Goal: Find contact information: Find contact information

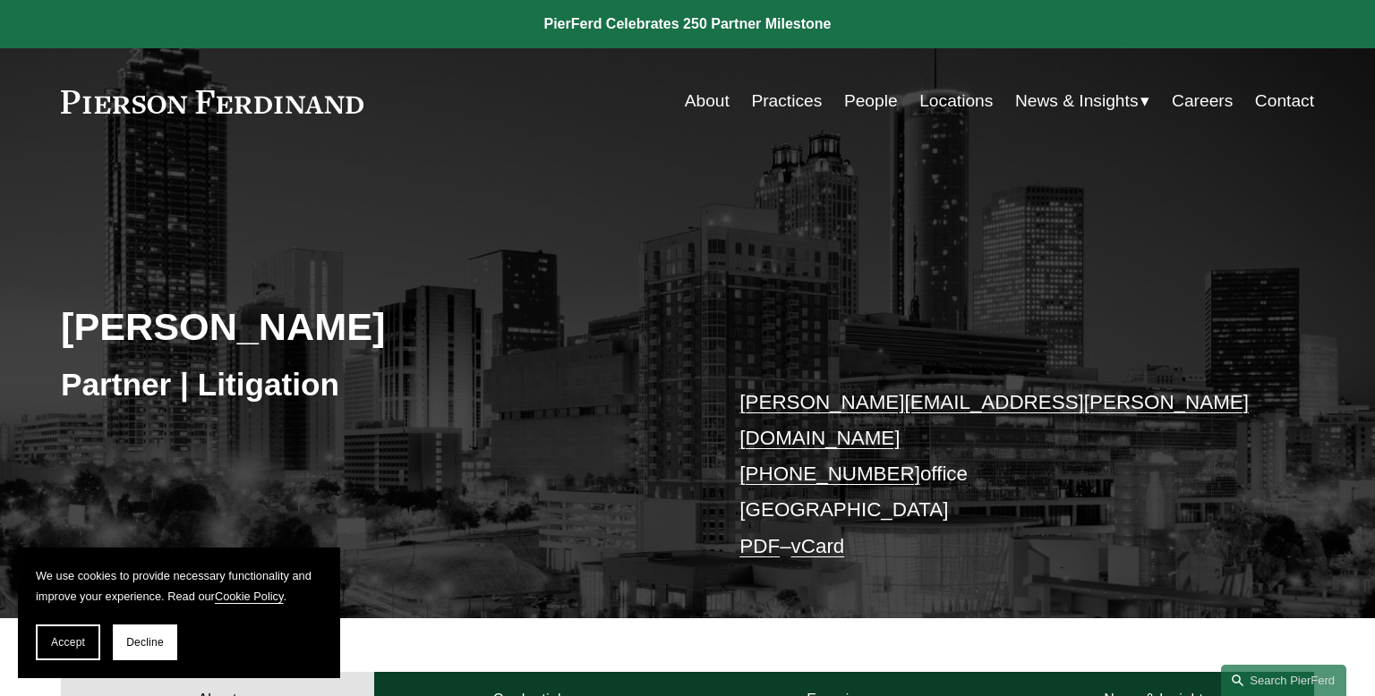
drag, startPoint x: 891, startPoint y: 440, endPoint x: 773, endPoint y: 436, distance: 118.2
click at [773, 436] on p "[PERSON_NAME][EMAIL_ADDRESS][PERSON_NAME][DOMAIN_NAME] [PHONE_NUMBER] office [G…" at bounding box center [1000, 475] width 522 height 181
copy link "678.214.3293"
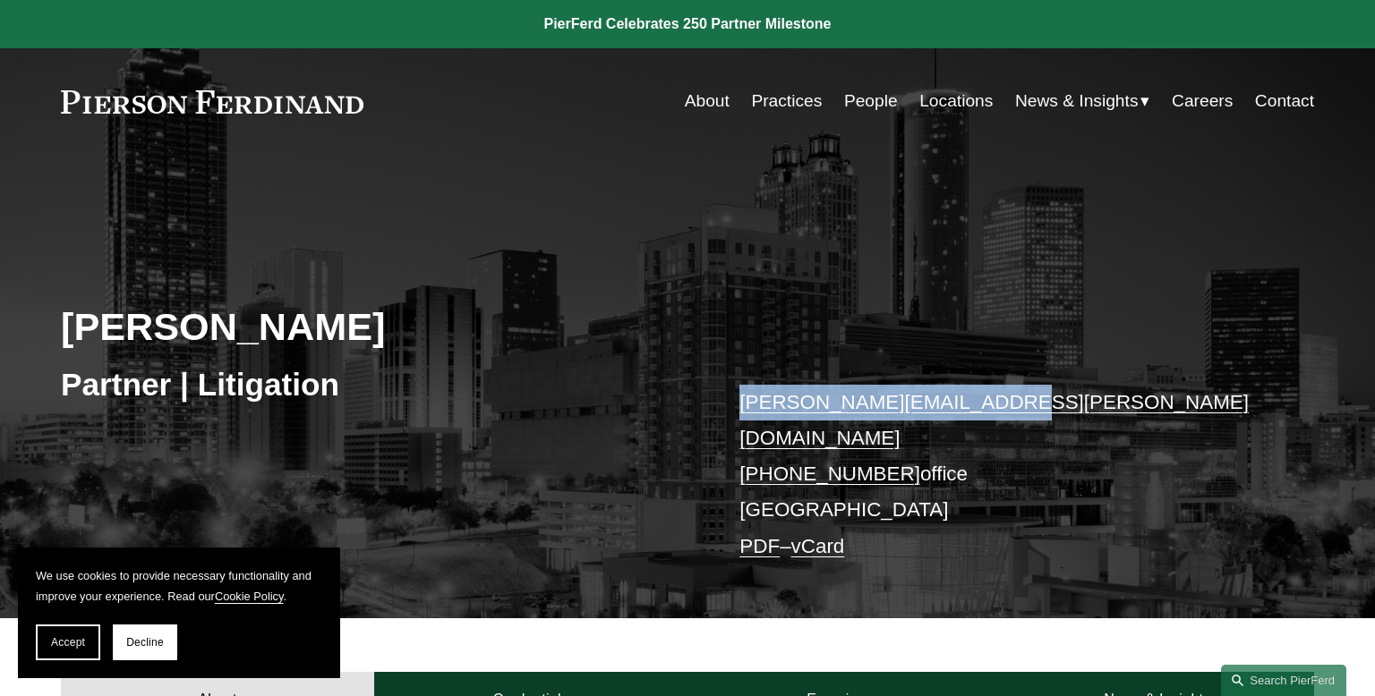
drag, startPoint x: 998, startPoint y: 413, endPoint x: 743, endPoint y: 407, distance: 255.2
click at [743, 407] on p "[PERSON_NAME][EMAIL_ADDRESS][PERSON_NAME][DOMAIN_NAME] [PHONE_NUMBER] office [G…" at bounding box center [1000, 475] width 522 height 181
copy link "[PERSON_NAME][EMAIL_ADDRESS][PERSON_NAME][DOMAIN_NAME]"
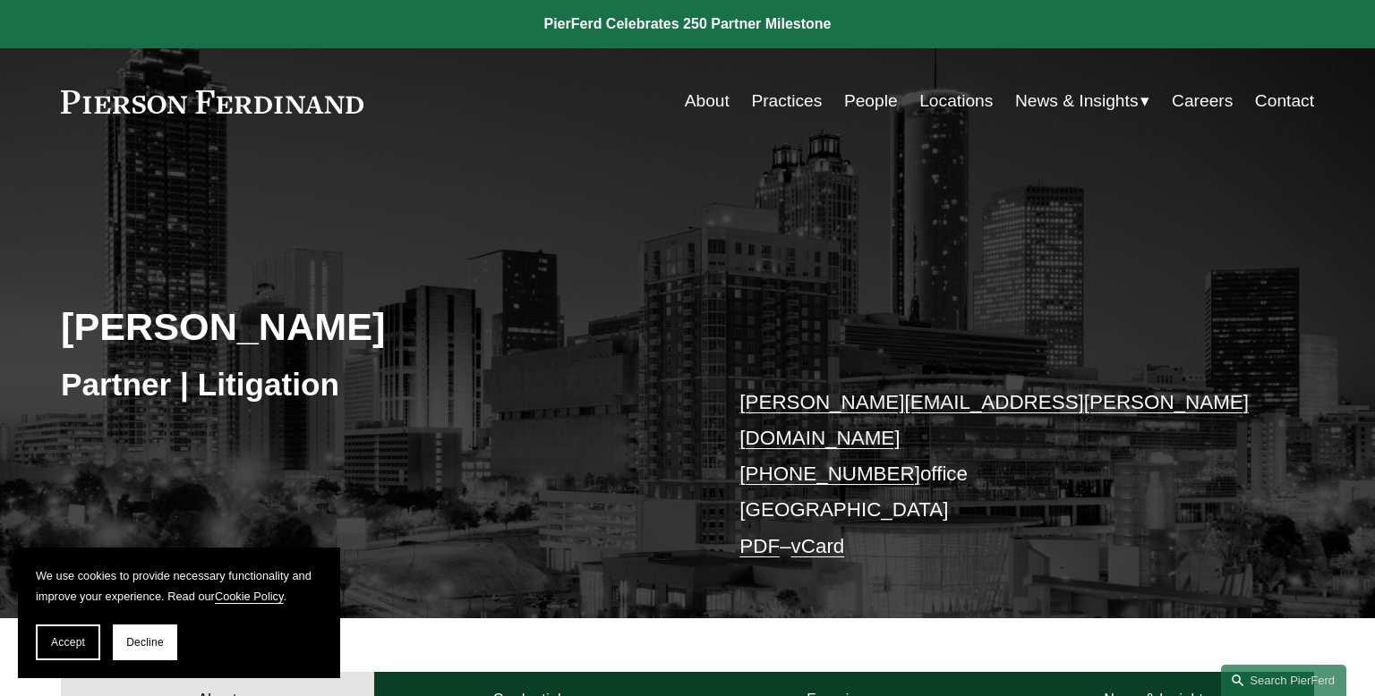
click at [1290, 102] on link "Contact" at bounding box center [1284, 101] width 59 height 34
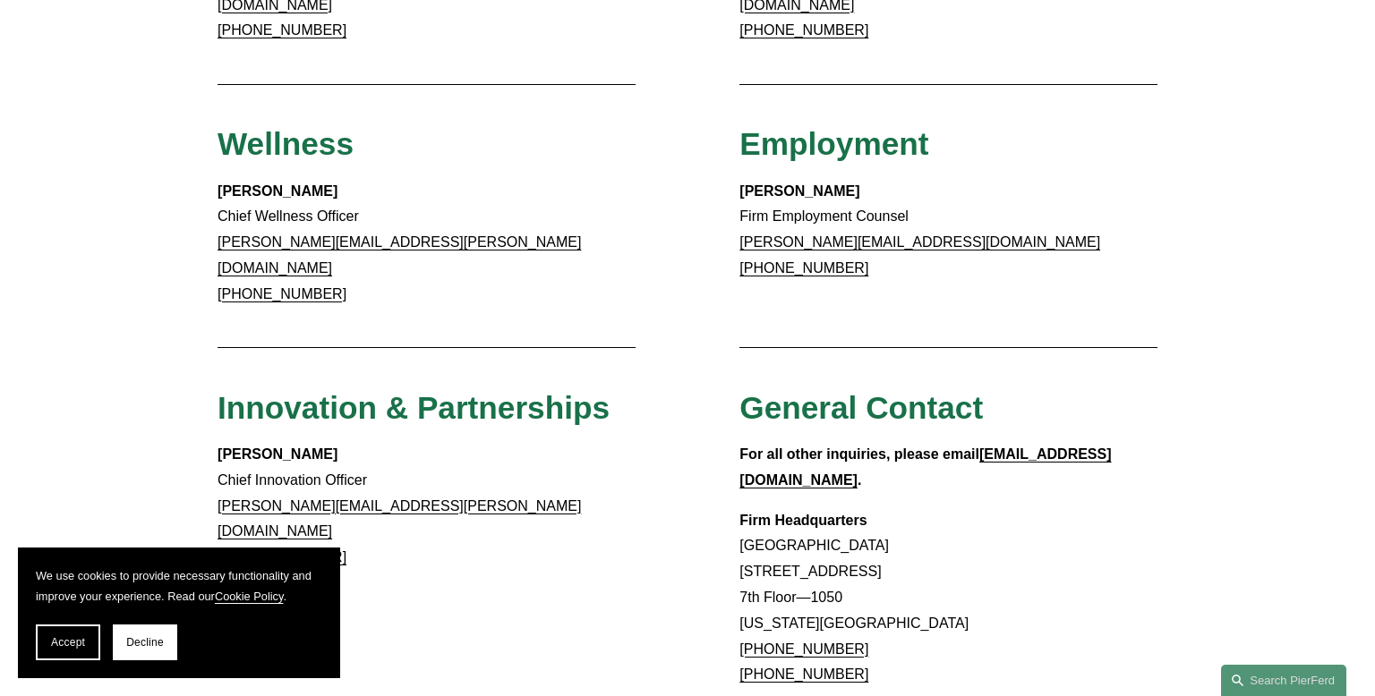
scroll to position [1328, 0]
